Goal: Task Accomplishment & Management: Use online tool/utility

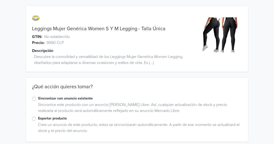
click at [58, 99] on label "Sincronizar con anuncio existente" at bounding box center [140, 99] width 204 height 6
click at [0, 0] on input "Sincronizar con anuncio existente" at bounding box center [0, 0] width 0 height 0
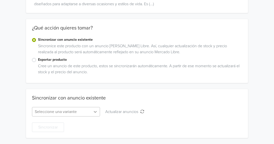
scroll to position [108, 0]
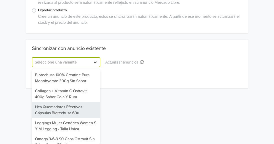
click at [91, 67] on div "8 results available. Use Up and Down to choose options, press Enter to select t…" at bounding box center [66, 63] width 68 height 10
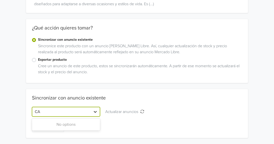
type input "C"
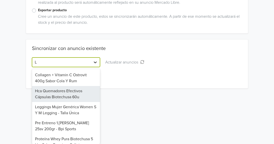
type input "LE"
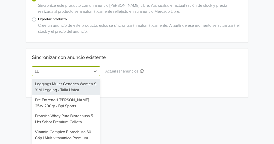
click at [70, 92] on div "Leggings Mujer Genérica Women S Y M Legging - Talla Única" at bounding box center [66, 87] width 68 height 16
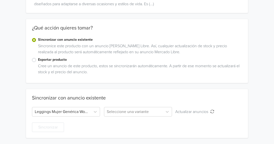
click at [150, 117] on div "Sincronizar" at bounding box center [137, 125] width 210 height 16
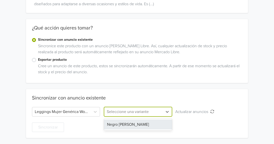
click at [151, 113] on div at bounding box center [134, 111] width 54 height 7
click at [145, 128] on div "Negro [PERSON_NAME]" at bounding box center [138, 125] width 68 height 10
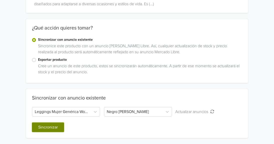
click at [54, 128] on button "Sincronizar" at bounding box center [48, 128] width 32 height 10
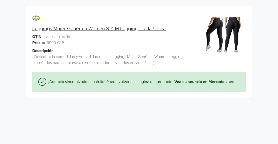
click at [266, 13] on div "Leggings Mujer Genérica Women S Y M Legging - Talla Única GTIN: No establecido …" at bounding box center [139, 52] width 270 height 104
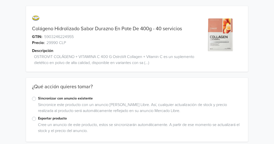
click at [65, 97] on label "Sincronizar con anuncio existente" at bounding box center [140, 99] width 204 height 6
click at [0, 0] on input "Sincronizar con anuncio existente" at bounding box center [0, 0] width 0 height 0
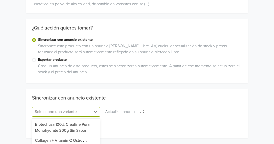
scroll to position [108, 0]
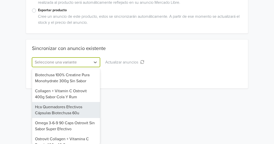
click at [87, 67] on div "8 results available. Use Up and Down to choose options, press Enter to select t…" at bounding box center [66, 63] width 68 height 10
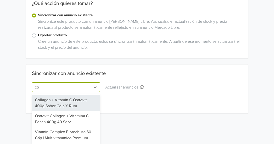
type input "col"
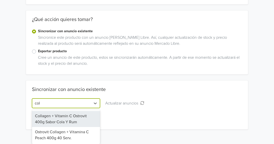
scroll to position [67, 0]
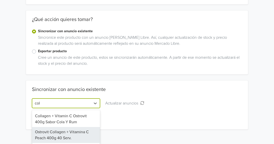
click at [83, 135] on div "Ostrovit Collagen + Vitamina C Peach 400g 40 Serv." at bounding box center [66, 135] width 68 height 16
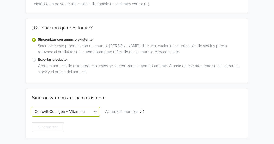
scroll to position [59, 0]
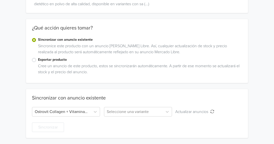
click at [157, 107] on div "Sincronizar con anuncio existente" at bounding box center [137, 101] width 210 height 12
click at [156, 111] on div at bounding box center [134, 111] width 54 height 7
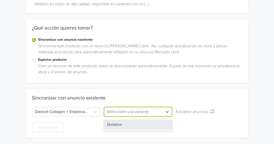
click at [147, 122] on div "Durazno" at bounding box center [138, 125] width 68 height 10
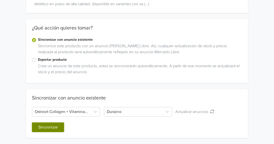
click at [52, 131] on button "Sincronizar" at bounding box center [48, 128] width 32 height 10
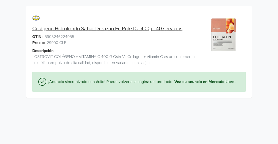
click at [53, 104] on html "Colágeno Hidrolizado Sabor Durazno En Pote De 400g - 40 servicios GTIN: 5903246…" at bounding box center [139, 52] width 278 height 104
